Goal: Information Seeking & Learning: Learn about a topic

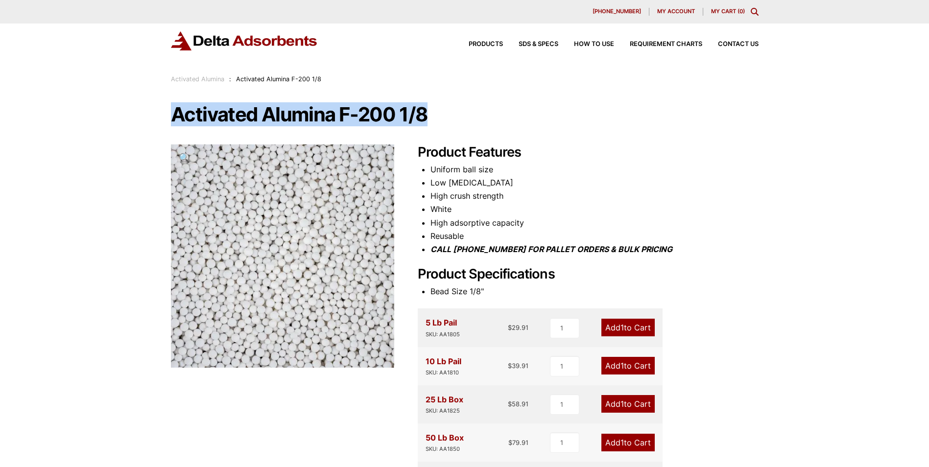
drag, startPoint x: 160, startPoint y: 112, endPoint x: 479, endPoint y: 117, distance: 319.3
click at [479, 117] on div "Our website has detected that you are using an outdated browser that will preve…" at bounding box center [464, 443] width 929 height 887
drag, startPoint x: 479, startPoint y: 117, endPoint x: 417, endPoint y: 113, distance: 62.8
click at [417, 113] on h1 "Activated Alumina F-200 1/8" at bounding box center [465, 114] width 588 height 21
click at [409, 107] on h1 "Activated Alumina F-200 1/8" at bounding box center [465, 114] width 588 height 21
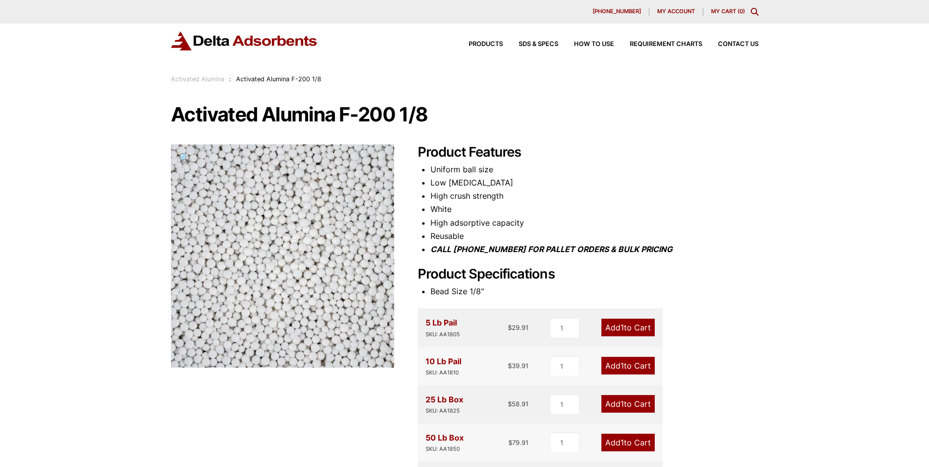
click at [468, 153] on h2 "Product Features" at bounding box center [588, 152] width 341 height 16
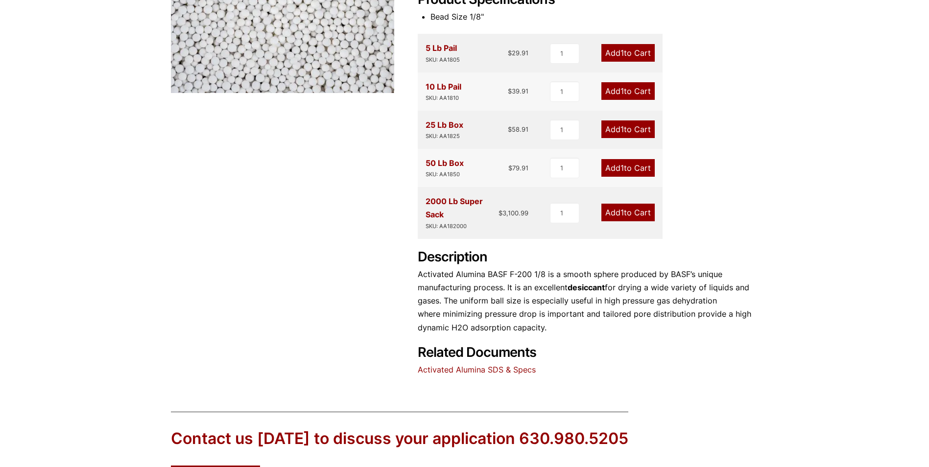
scroll to position [392, 0]
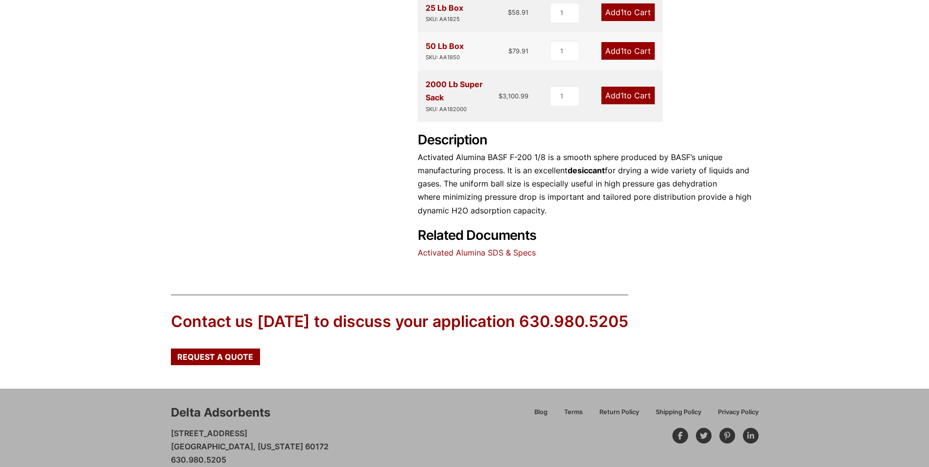
click at [477, 167] on p "Activated Alumina BASF F-200 1/8 is a smooth sphere produced by BASF’s unique m…" at bounding box center [588, 184] width 341 height 67
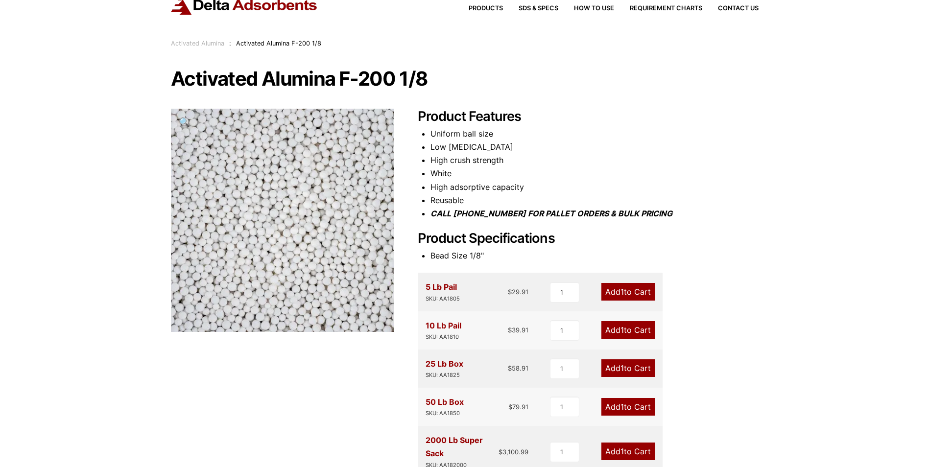
scroll to position [0, 0]
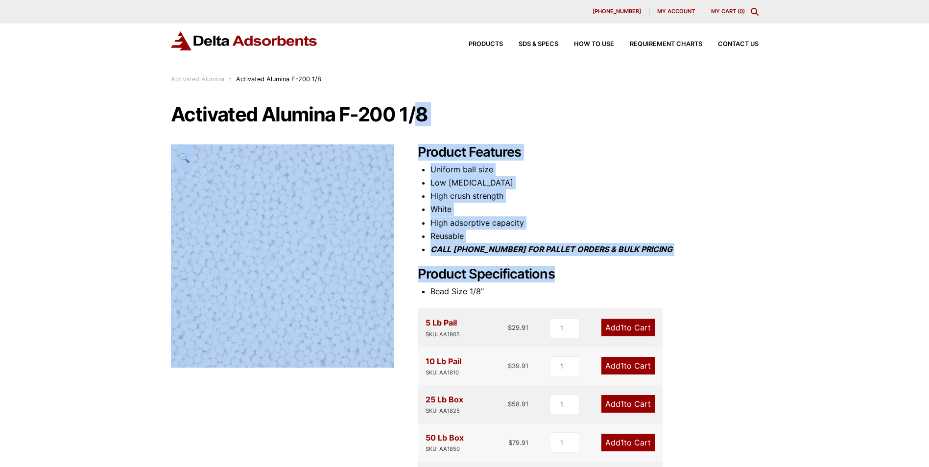
drag, startPoint x: 417, startPoint y: 162, endPoint x: 601, endPoint y: 272, distance: 214.5
click at [601, 272] on div "Activated Alumina F-200 1/8 🔍 Product Features Uniform ball size Low abrasion H…" at bounding box center [465, 377] width 588 height 547
copy div "8 🔍 Product Features Uniform ball size Low abrasion High crush strength White H…"
click at [458, 226] on li "High adsorptive capacity" at bounding box center [594, 222] width 328 height 13
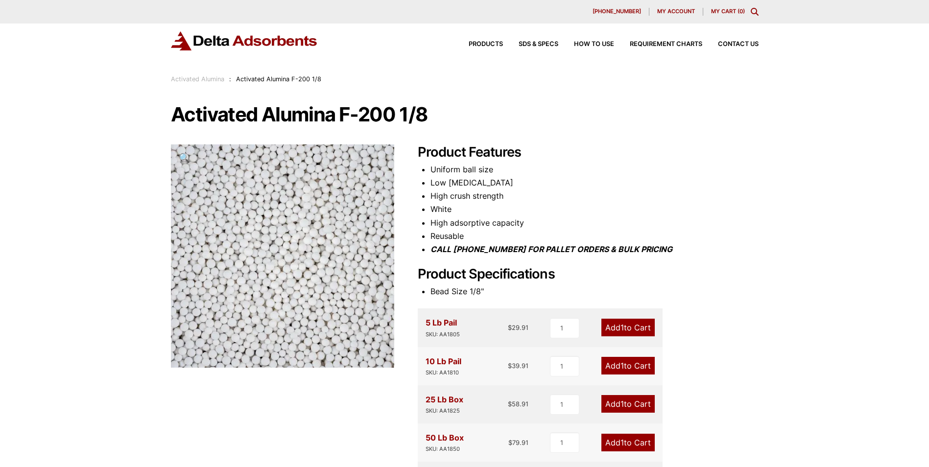
scroll to position [392, 0]
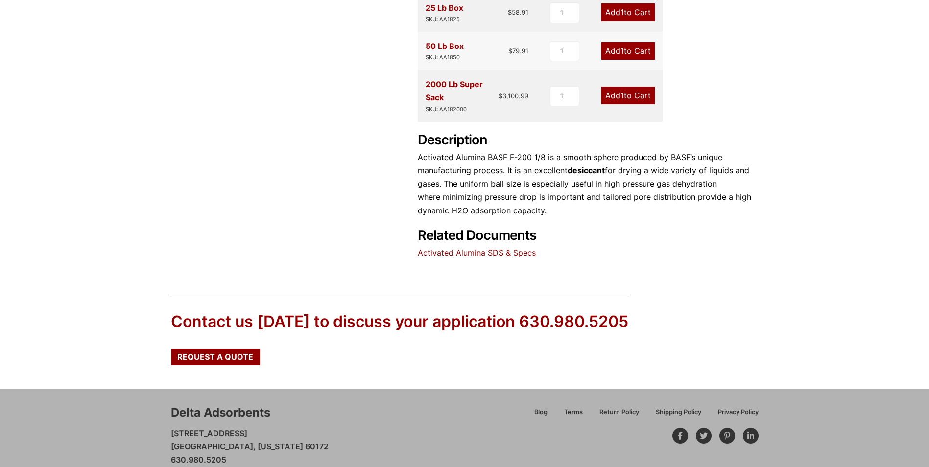
drag, startPoint x: 549, startPoint y: 213, endPoint x: 417, endPoint y: 156, distance: 144.3
drag, startPoint x: 417, startPoint y: 156, endPoint x: 582, endPoint y: 224, distance: 178.7
click at [582, 224] on h2 "Related Documents" at bounding box center [588, 187] width 341 height 111
click at [524, 252] on link "Activated Alumina SDS & Specs" at bounding box center [477, 253] width 118 height 10
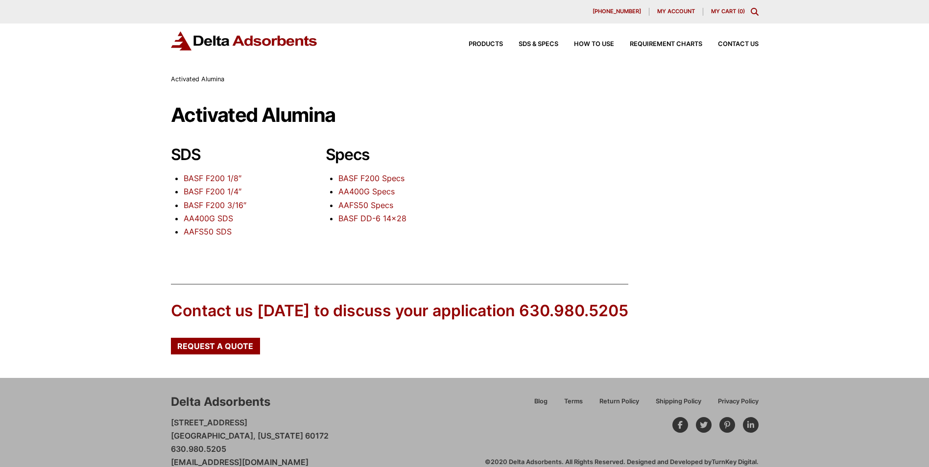
scroll to position [18, 0]
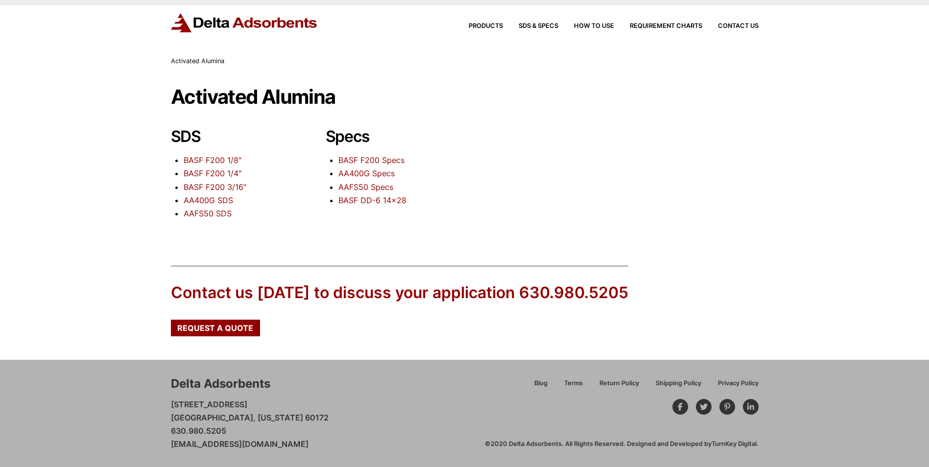
click at [470, 417] on div "Delta Adsorbents [STREET_ADDRESS][US_STATE] 630.980.5205 [EMAIL_ADDRESS][DOMAIN…" at bounding box center [328, 413] width 314 height 75
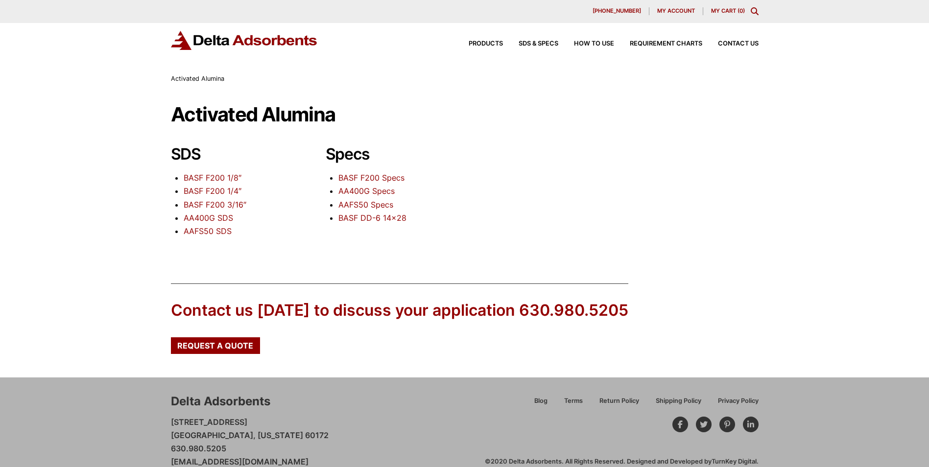
scroll to position [0, 0]
click at [61, 397] on div "Delta Adsorbents [STREET_ADDRESS][US_STATE] 630.980.5205 [EMAIL_ADDRESS][DOMAIN…" at bounding box center [464, 431] width 929 height 107
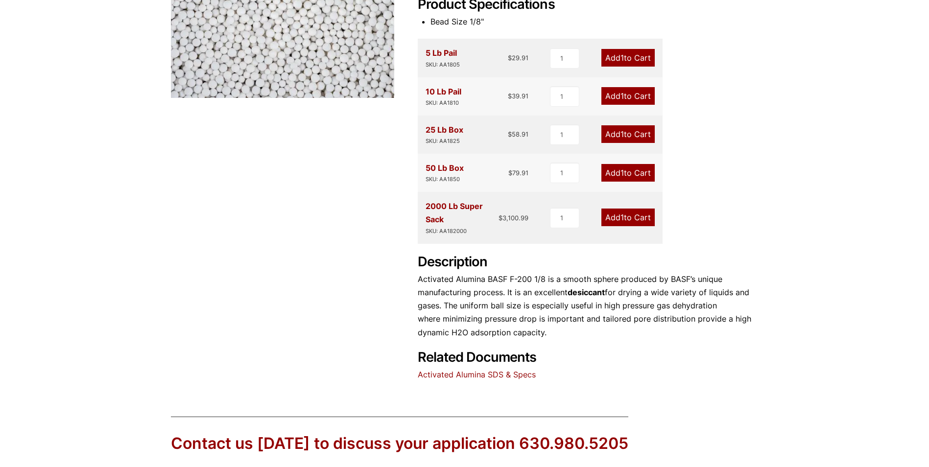
scroll to position [392, 0]
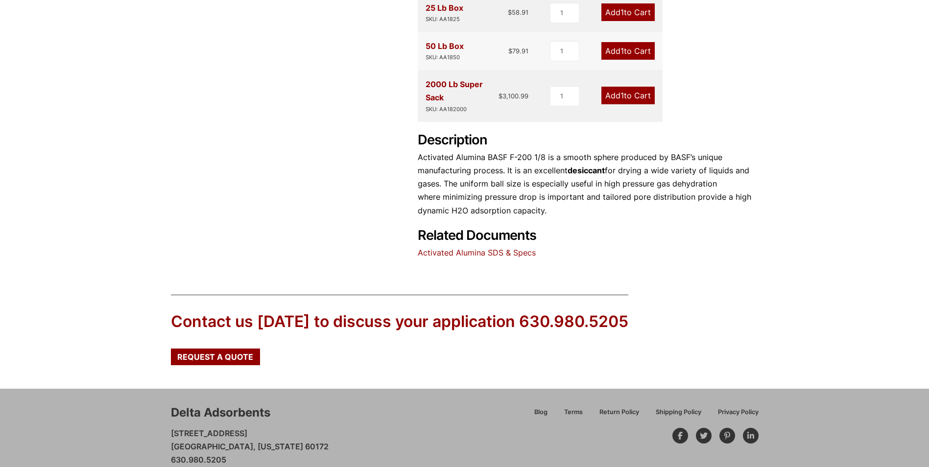
click at [586, 168] on strong "desiccant" at bounding box center [585, 170] width 37 height 10
copy p "desiccant"
drag, startPoint x: 421, startPoint y: 154, endPoint x: 443, endPoint y: 154, distance: 21.5
click at [443, 154] on p "Activated Alumina BASF F-200 1/8 is a smooth sphere produced by BASF’s unique m…" at bounding box center [588, 184] width 341 height 67
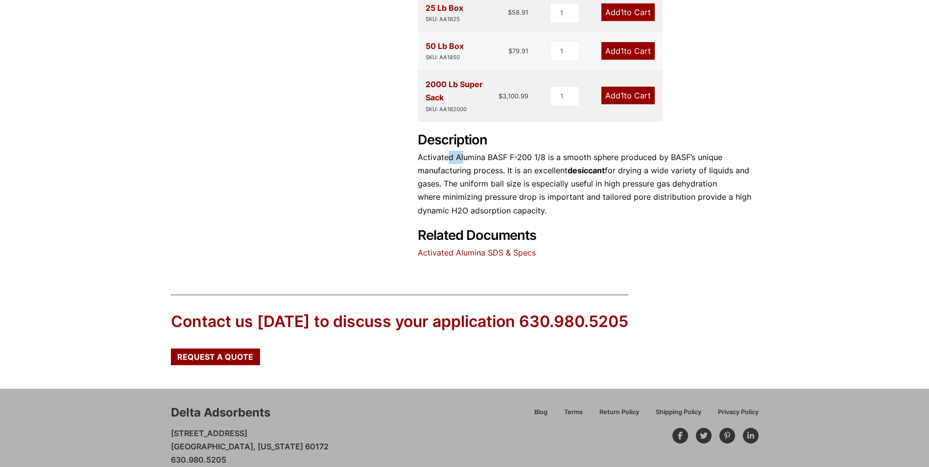
drag, startPoint x: 456, startPoint y: 158, endPoint x: 463, endPoint y: 158, distance: 7.3
drag, startPoint x: 463, startPoint y: 158, endPoint x: 482, endPoint y: 150, distance: 20.4
click at [482, 150] on div "Description Activated Alumina BASF F-200 1/8 is a smooth sphere produced by BAS…" at bounding box center [588, 174] width 341 height 85
drag, startPoint x: 483, startPoint y: 156, endPoint x: 418, endPoint y: 161, distance: 65.3
click at [418, 161] on p "Activated Alumina BASF F-200 1/8 is a smooth sphere produced by BASF’s unique m…" at bounding box center [588, 184] width 341 height 67
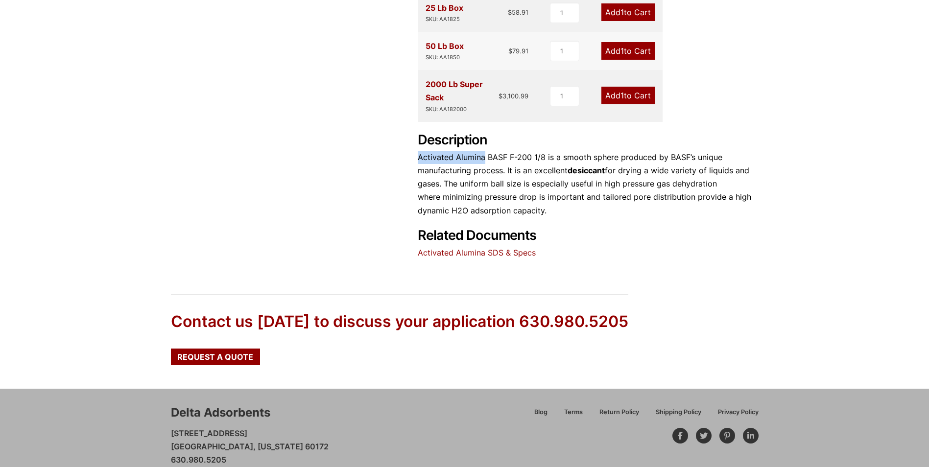
drag, startPoint x: 418, startPoint y: 161, endPoint x: 461, endPoint y: 156, distance: 43.4
copy p "Activated Alumina"
click at [602, 175] on p "Activated Alumina BASF F-200 1/8 is a smooth sphere produced by BASF’s unique m…" at bounding box center [588, 184] width 341 height 67
click at [596, 170] on strong "desiccant" at bounding box center [585, 170] width 37 height 10
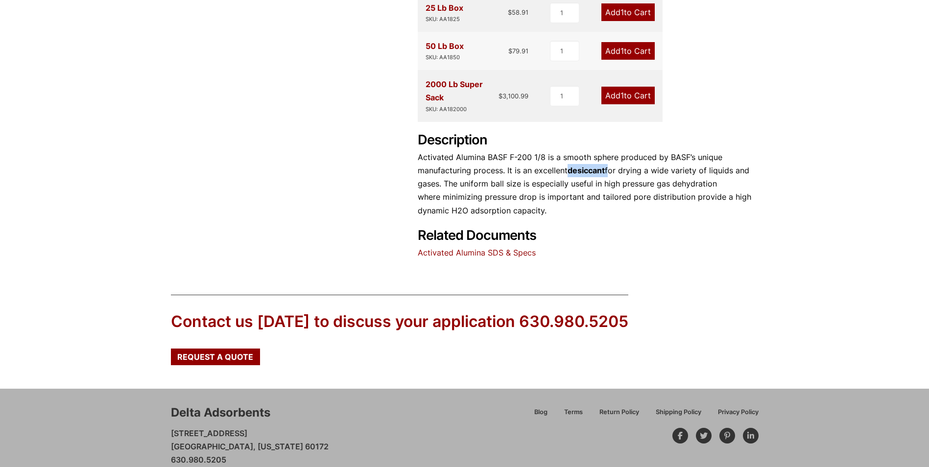
copy p "desiccant"
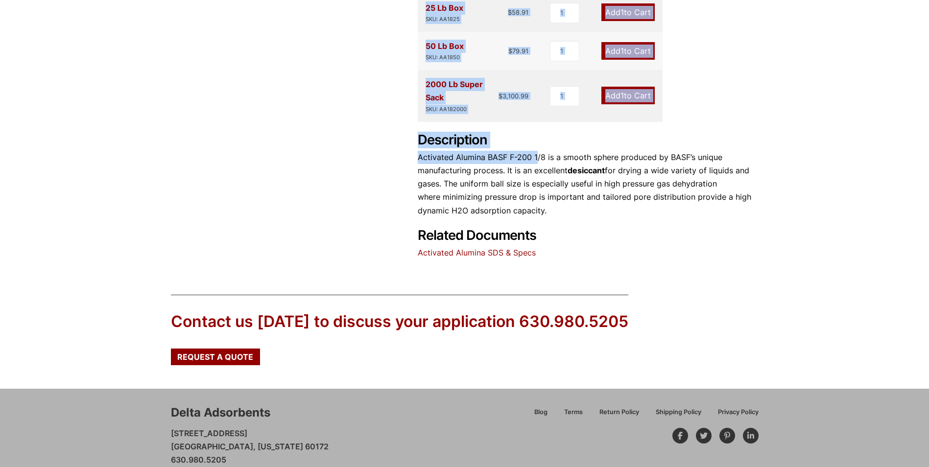
drag, startPoint x: 414, startPoint y: 158, endPoint x: 536, endPoint y: 154, distance: 122.4
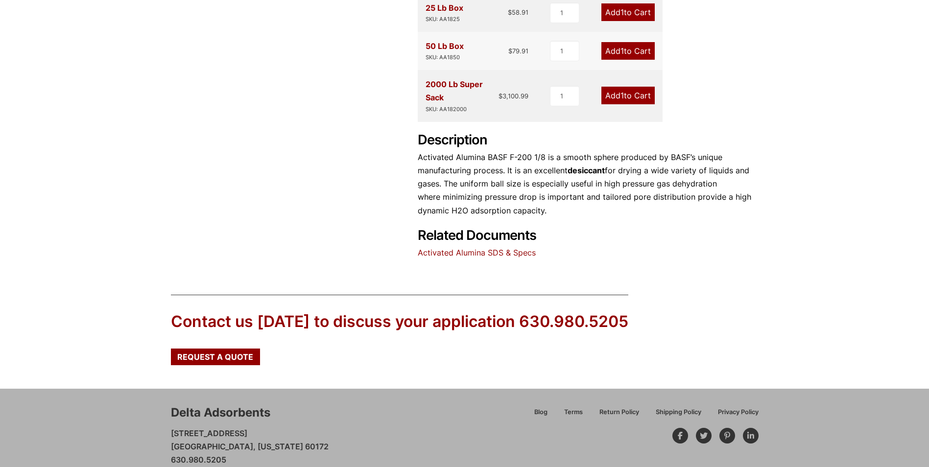
drag, startPoint x: 536, startPoint y: 154, endPoint x: 544, endPoint y: 152, distance: 8.1
click at [544, 152] on p "Activated Alumina BASF F-200 1/8 is a smooth sphere produced by BASF’s unique m…" at bounding box center [588, 184] width 341 height 67
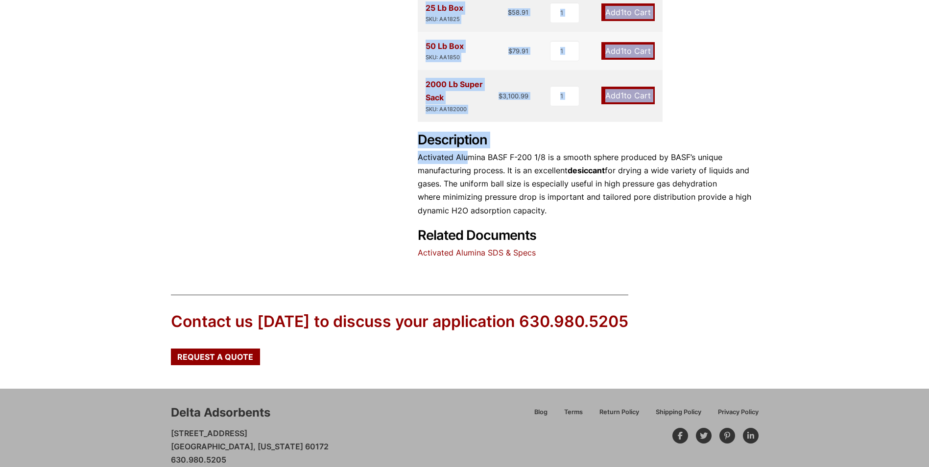
drag, startPoint x: 416, startPoint y: 156, endPoint x: 467, endPoint y: 160, distance: 51.0
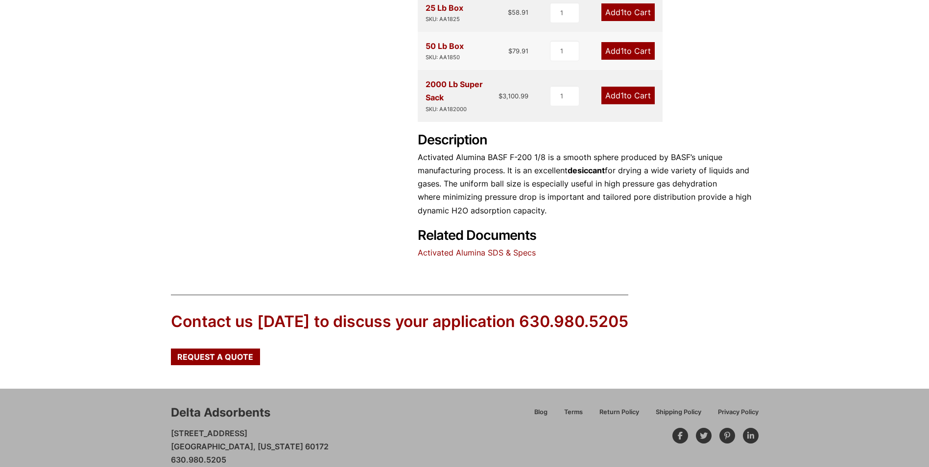
drag, startPoint x: 467, startPoint y: 160, endPoint x: 479, endPoint y: 161, distance: 12.3
click at [479, 161] on p "Activated Alumina BASF F-200 1/8 is a smooth sphere produced by BASF’s unique m…" at bounding box center [588, 184] width 341 height 67
drag, startPoint x: 485, startPoint y: 160, endPoint x: 419, endPoint y: 159, distance: 65.6
click at [419, 159] on p "Activated Alumina BASF F-200 1/8 is a smooth sphere produced by BASF’s unique m…" at bounding box center [588, 184] width 341 height 67
drag, startPoint x: 419, startPoint y: 159, endPoint x: 428, endPoint y: 165, distance: 11.3
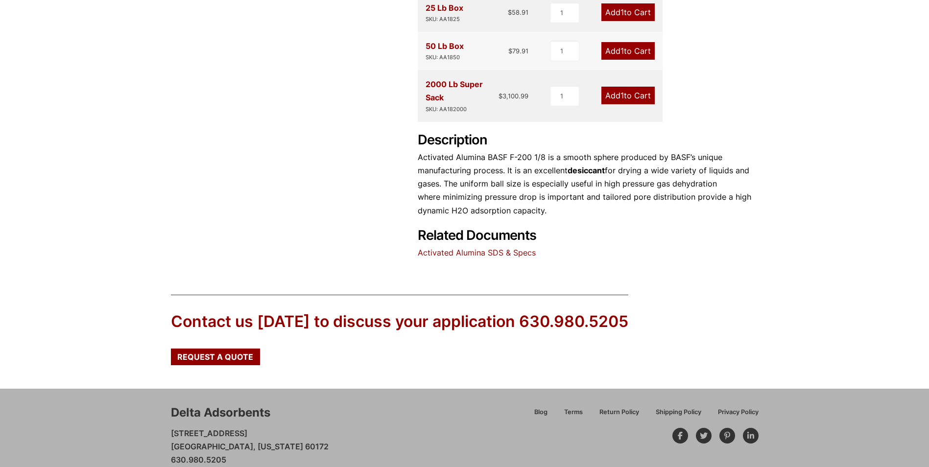
drag, startPoint x: 428, startPoint y: 165, endPoint x: 424, endPoint y: 158, distance: 8.3
click at [424, 158] on p "Activated Alumina BASF F-200 1/8 is a smooth sphere produced by BASF’s unique m…" at bounding box center [588, 184] width 341 height 67
drag, startPoint x: 484, startPoint y: 155, endPoint x: 420, endPoint y: 156, distance: 64.6
click at [420, 156] on p "Activated Alumina BASF F-200 1/8 is a smooth sphere produced by BASF’s unique m…" at bounding box center [588, 184] width 341 height 67
copy p "Activated Alumina"
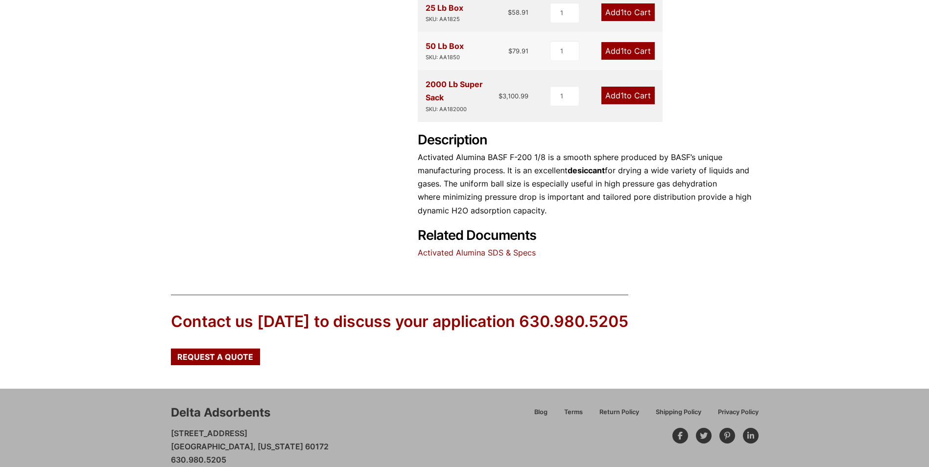
click at [585, 173] on strong "desiccant" at bounding box center [585, 170] width 37 height 10
copy p "desiccant"
